Goal: Navigation & Orientation: Find specific page/section

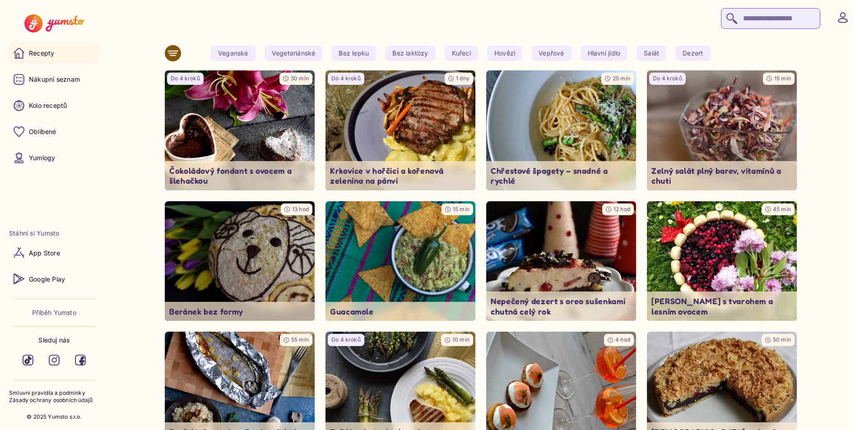
drag, startPoint x: 821, startPoint y: 69, endPoint x: 808, endPoint y: 70, distance: 12.7
click at [806, 69] on div "Veganské Vegetariánské Bez lepku Bez laktózy Kuřecí Hovězí Vepřové Hlavní jídlo…" at bounding box center [480, 366] width 745 height 732
click at [842, 22] on icon at bounding box center [843, 18] width 9 height 10
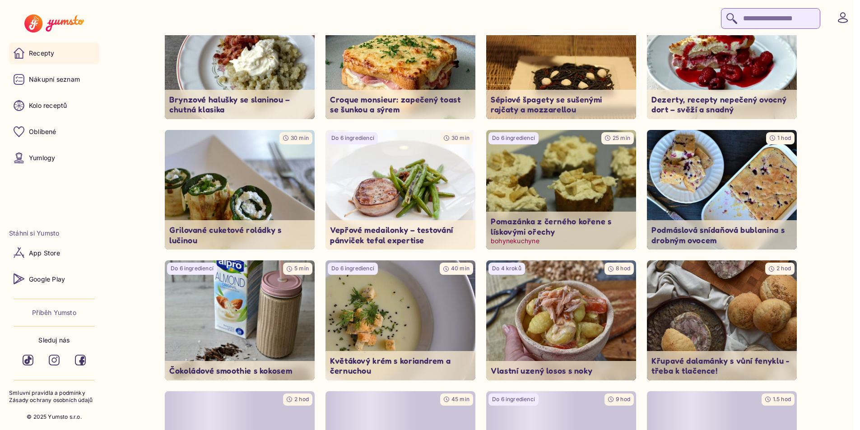
scroll to position [333, 0]
